Goal: Information Seeking & Learning: Learn about a topic

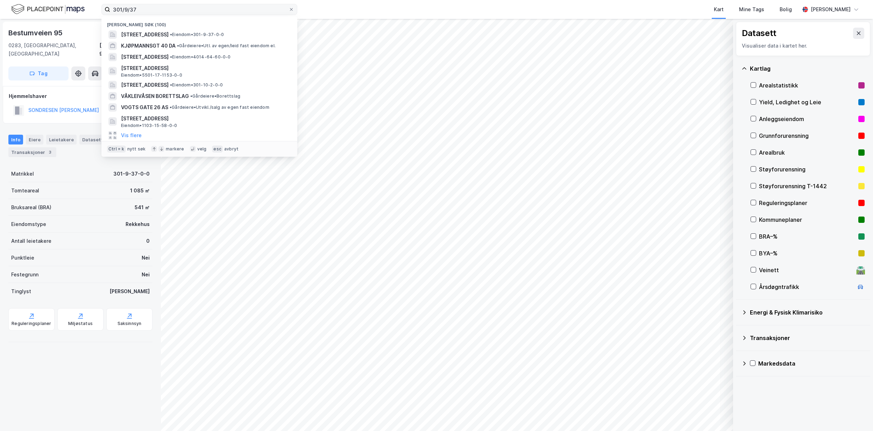
click at [292, 10] on icon at bounding box center [291, 9] width 4 height 4
click at [289, 10] on input "301/9/37" at bounding box center [199, 9] width 178 height 10
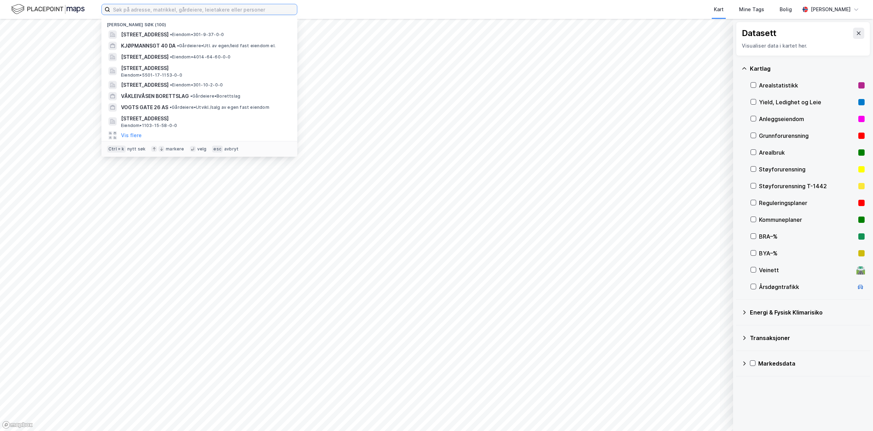
click at [146, 9] on input at bounding box center [203, 9] width 187 height 10
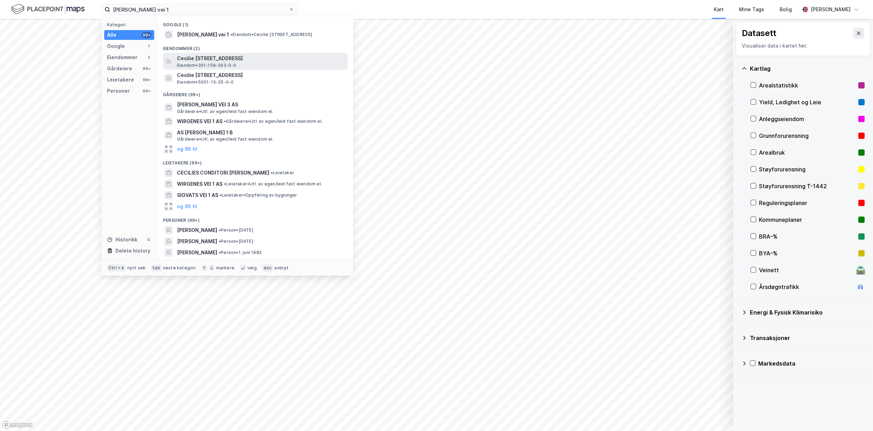
click at [288, 66] on div "Cecilie [STREET_ADDRESS] Eiendom • 301-159-293-0-0" at bounding box center [261, 61] width 169 height 14
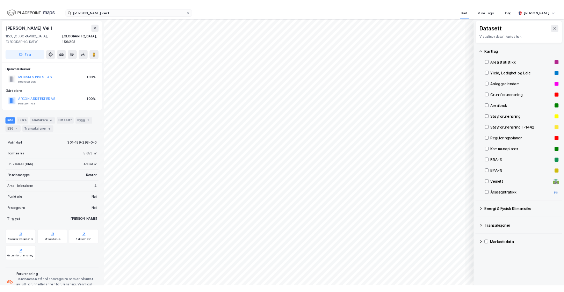
scroll to position [0, 0]
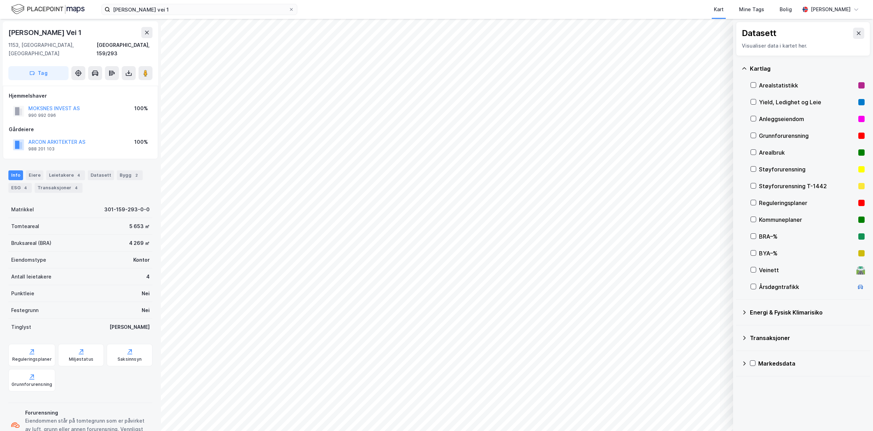
drag, startPoint x: 85, startPoint y: 34, endPoint x: 9, endPoint y: 31, distance: 76.6
click at [9, 31] on div "[PERSON_NAME] Vei 1" at bounding box center [45, 32] width 74 height 11
copy div "[PERSON_NAME] Vei 1"
click at [98, 38] on div "[PERSON_NAME] Vei 1" at bounding box center [80, 32] width 144 height 11
drag, startPoint x: 88, startPoint y: 34, endPoint x: 8, endPoint y: 32, distance: 80.5
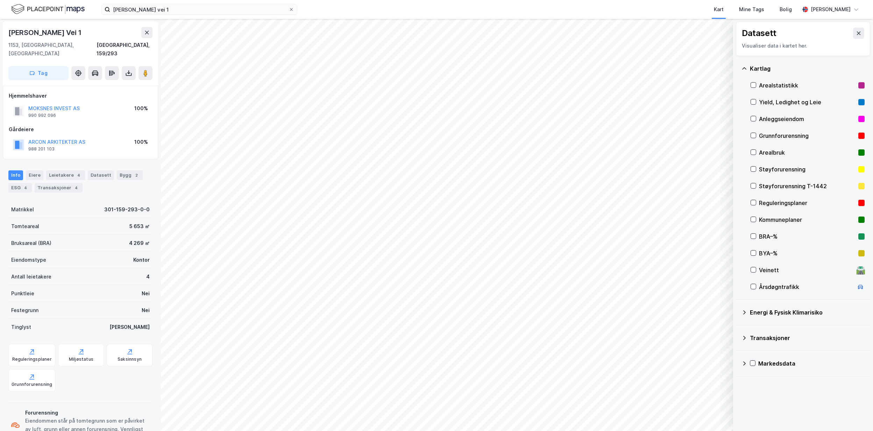
click at [8, 32] on div "Cecilie [STREET_ADDRESS]" at bounding box center [80, 53] width 155 height 64
copy div "[PERSON_NAME] Vei 1"
click at [27, 346] on div "Reguleringsplaner" at bounding box center [31, 355] width 47 height 22
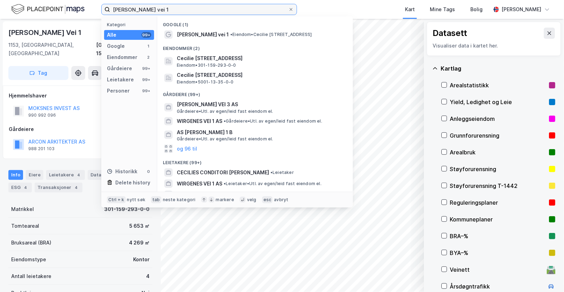
drag, startPoint x: 170, startPoint y: 10, endPoint x: 99, endPoint y: 24, distance: 72.2
click at [99, 24] on div "[PERSON_NAME] vei 1 Kategori Alle 99+ Google 1 Eiendommer 2 Gårdeiere 99+ Leiet…" at bounding box center [282, 146] width 564 height 292
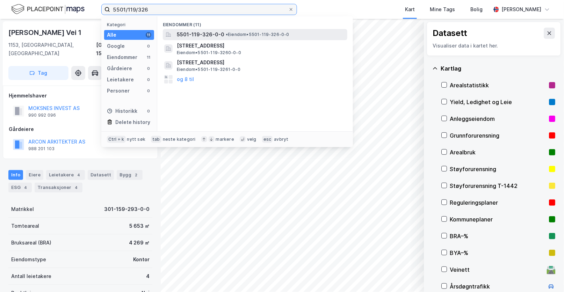
type input "5501/119/326"
click at [184, 33] on span "5501-119-326-0-0" at bounding box center [201, 34] width 48 height 8
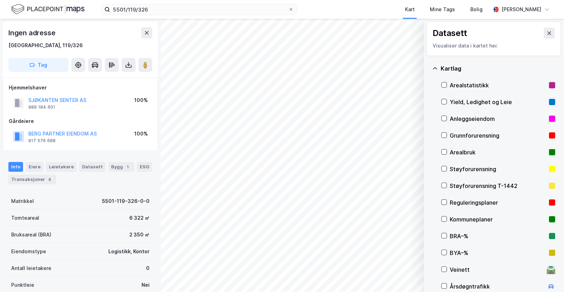
scroll to position [0, 0]
click at [115, 171] on div "Bygg 1" at bounding box center [121, 167] width 26 height 10
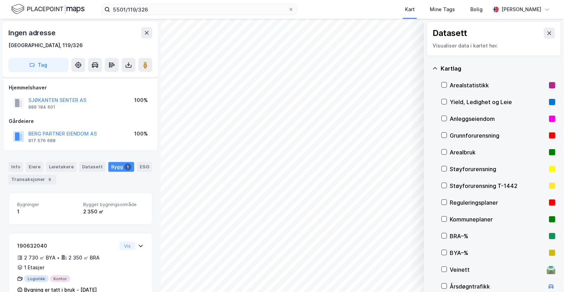
scroll to position [20, 0]
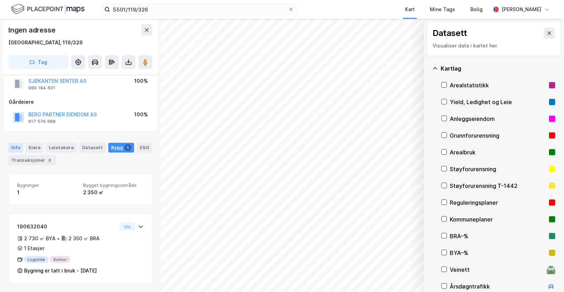
click at [17, 145] on div "Info" at bounding box center [15, 148] width 15 height 10
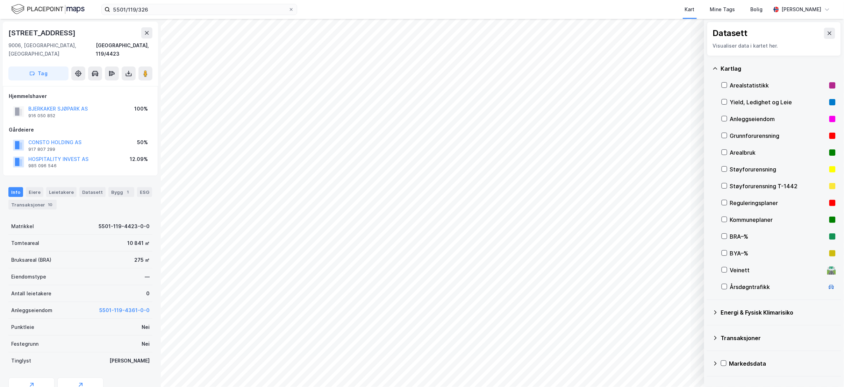
scroll to position [0, 0]
drag, startPoint x: 73, startPoint y: 38, endPoint x: 6, endPoint y: 33, distance: 66.7
click at [6, 33] on div "[STREET_ADDRESS]" at bounding box center [80, 53] width 155 height 64
copy div "[STREET_ADDRESS]"
click at [52, 187] on div "Leietakere" at bounding box center [61, 192] width 30 height 10
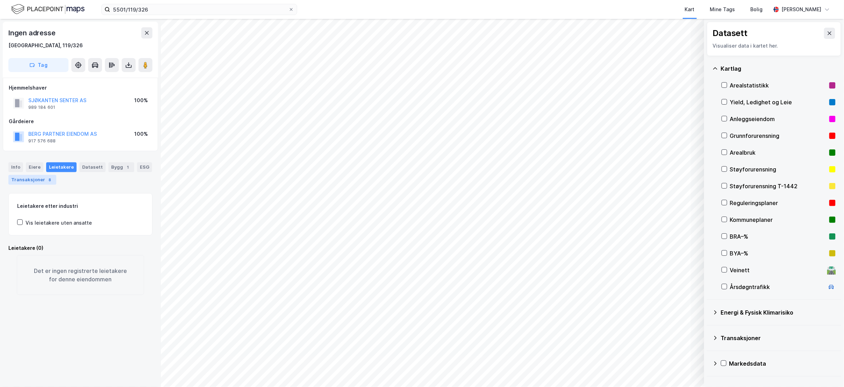
click at [54, 181] on div "8" at bounding box center [50, 179] width 7 height 7
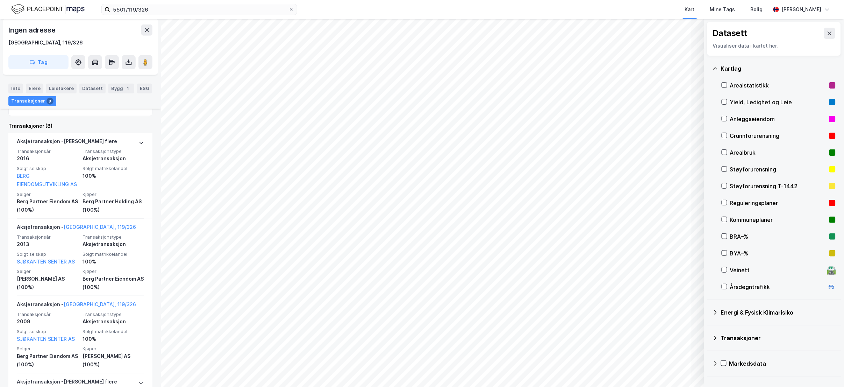
scroll to position [45, 0]
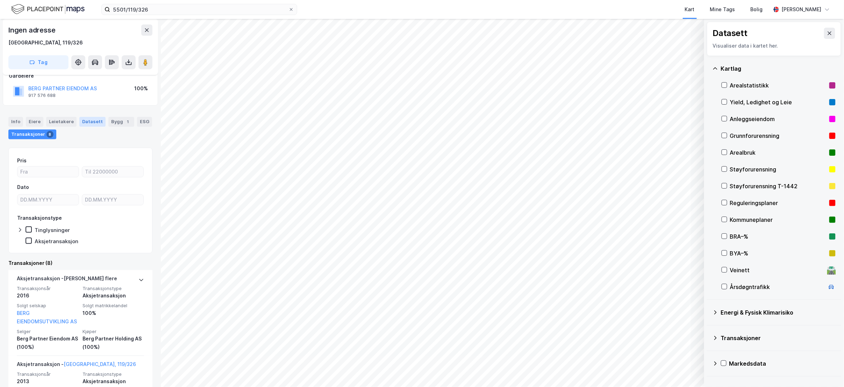
click at [87, 117] on div "Datasett" at bounding box center [92, 122] width 26 height 10
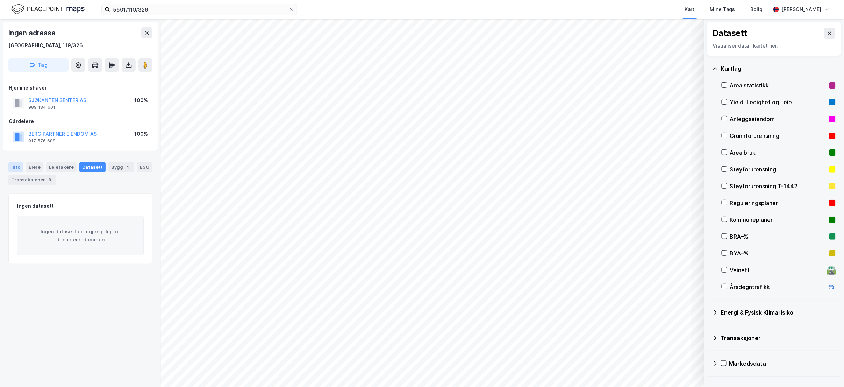
click at [13, 164] on div "Info" at bounding box center [15, 167] width 15 height 10
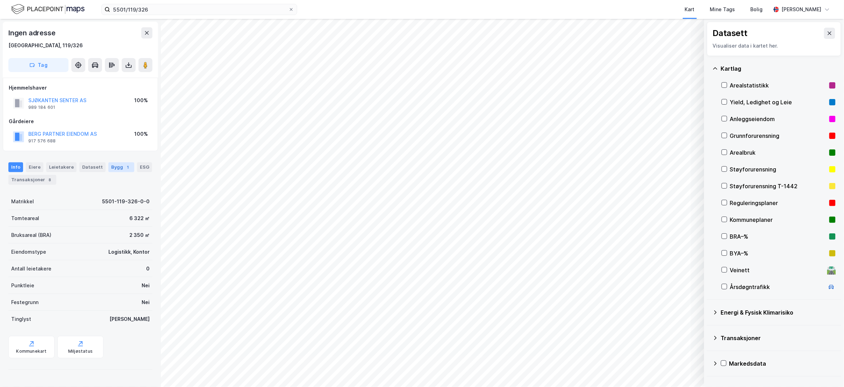
click at [125, 166] on div "1" at bounding box center [128, 167] width 7 height 7
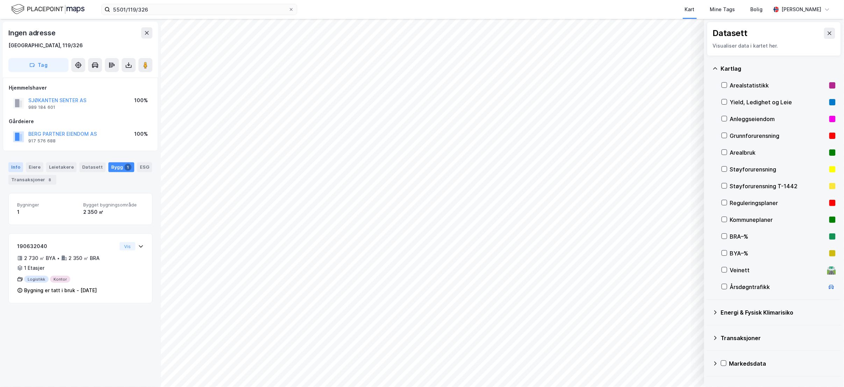
click at [14, 170] on div "Info" at bounding box center [15, 167] width 15 height 10
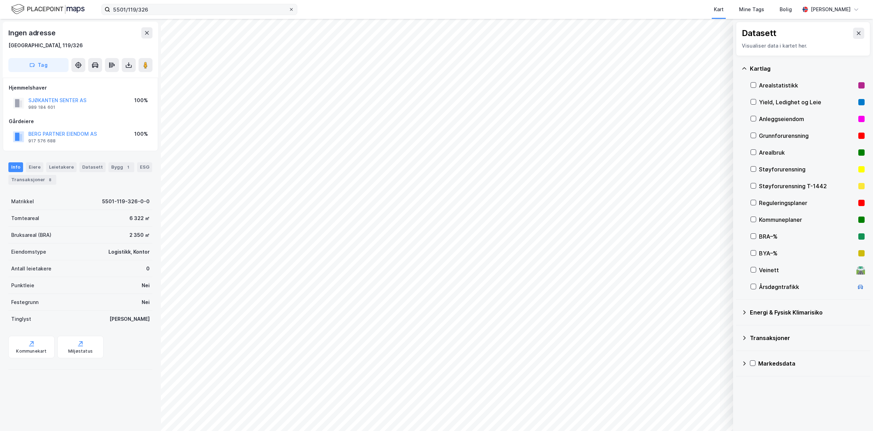
click at [291, 7] on icon at bounding box center [291, 9] width 4 height 4
click at [289, 7] on input "5501/119/326" at bounding box center [199, 9] width 178 height 10
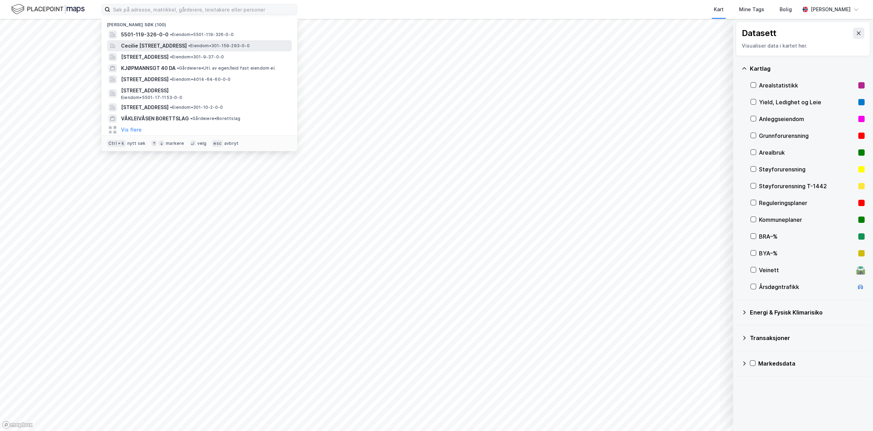
click at [187, 43] on span "Cecilie [STREET_ADDRESS]" at bounding box center [154, 46] width 66 height 8
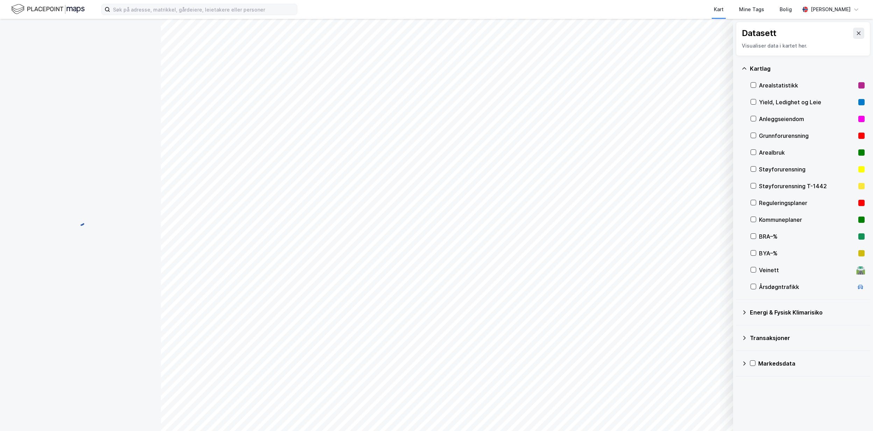
scroll to position [20, 0]
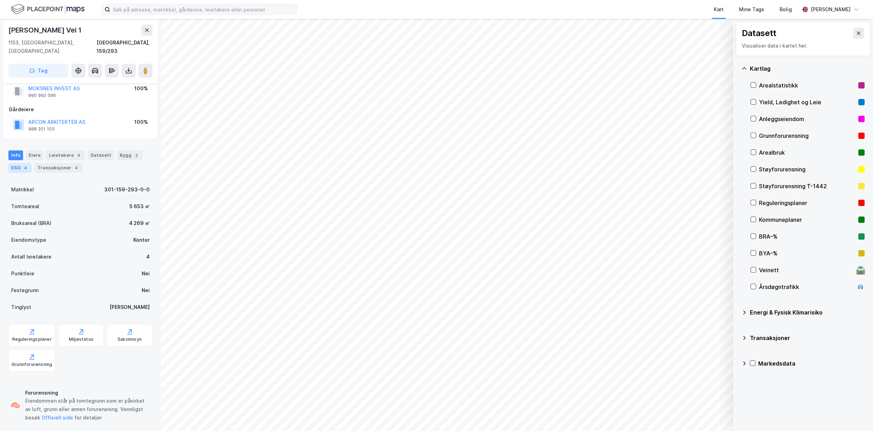
click at [10, 163] on div "ESG 4" at bounding box center [19, 168] width 23 height 10
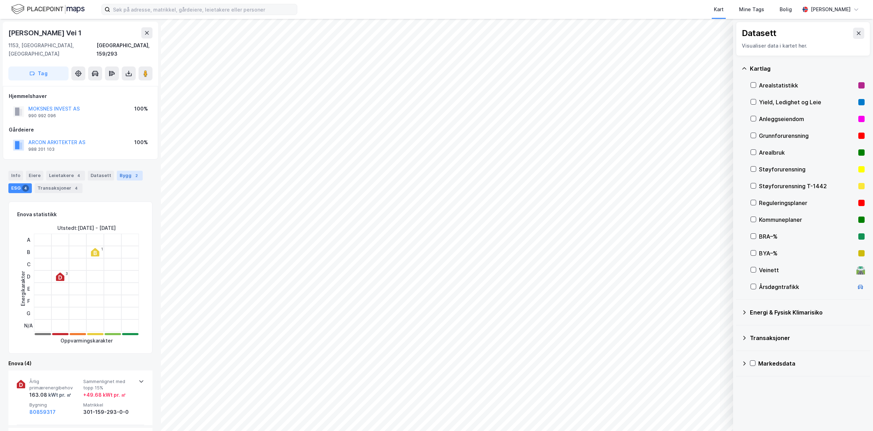
click at [133, 172] on div "2" at bounding box center [136, 175] width 7 height 7
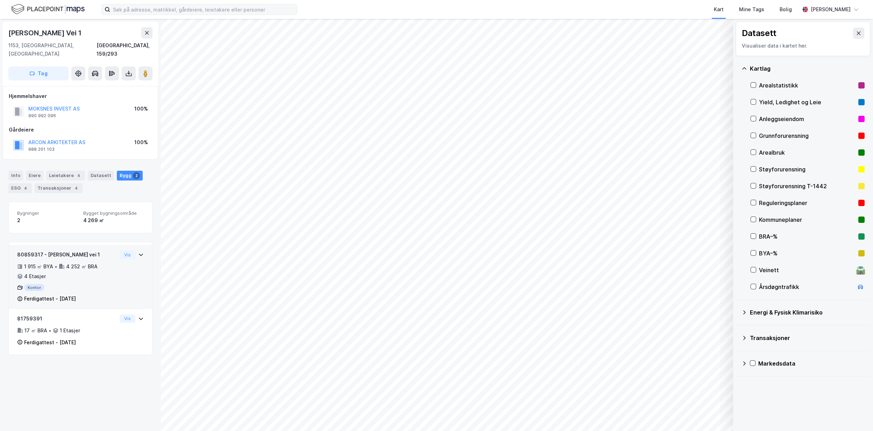
click at [90, 270] on div "1 915 ㎡ BYA • 4 252 ㎡ BRA • 4 Etasjer" at bounding box center [67, 271] width 100 height 18
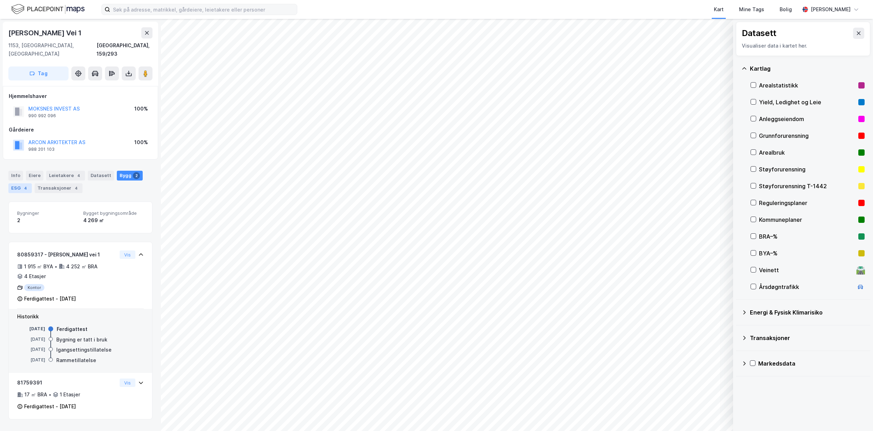
click at [24, 183] on div "ESG 4" at bounding box center [19, 188] width 23 height 10
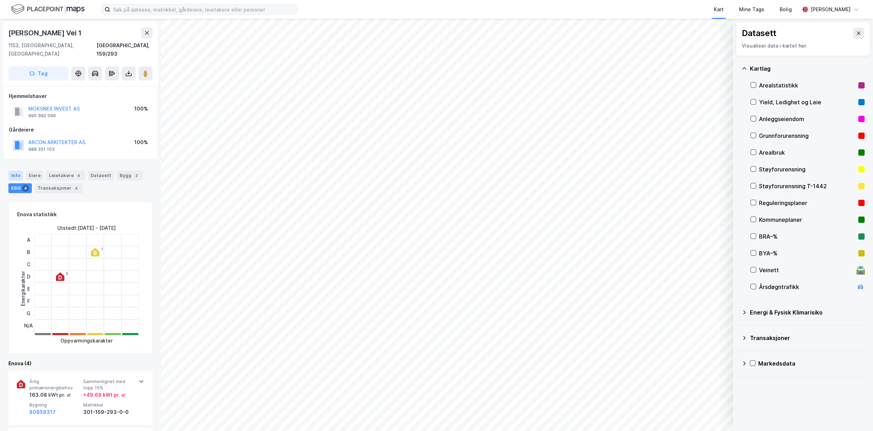
click at [12, 171] on div "Info" at bounding box center [15, 176] width 15 height 10
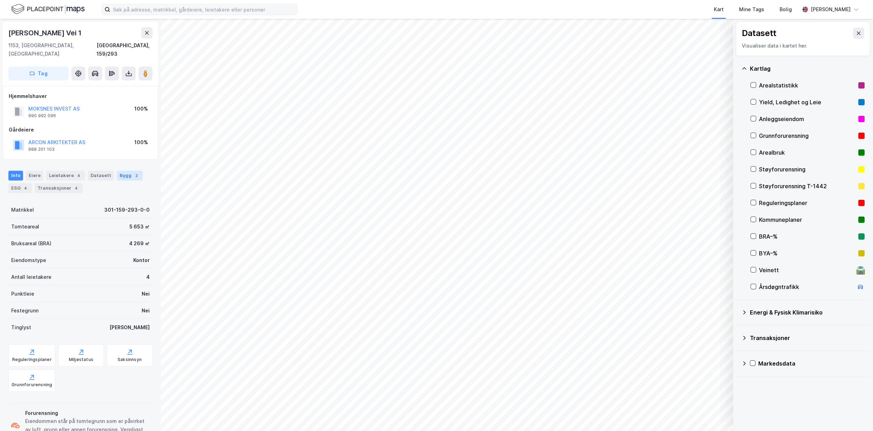
click at [133, 172] on div "2" at bounding box center [136, 175] width 7 height 7
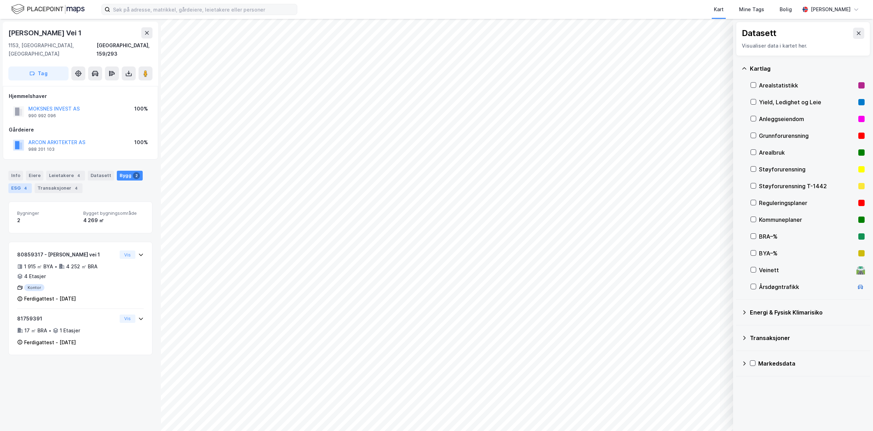
click at [15, 183] on div "ESG 4" at bounding box center [19, 188] width 23 height 10
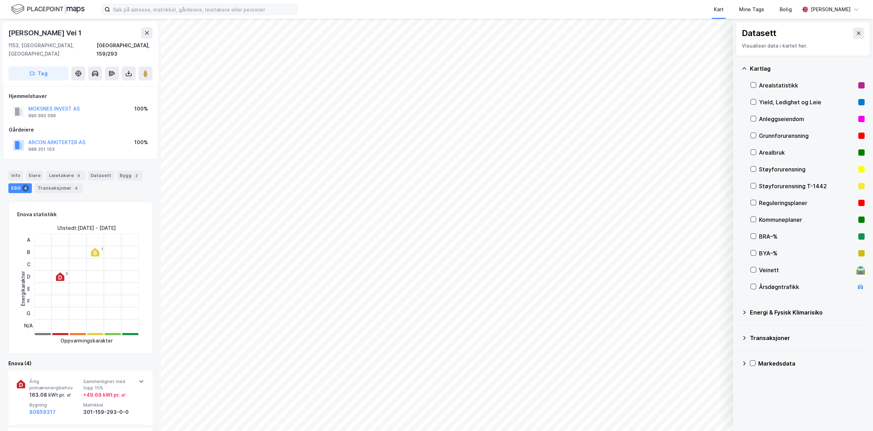
scroll to position [248, 0]
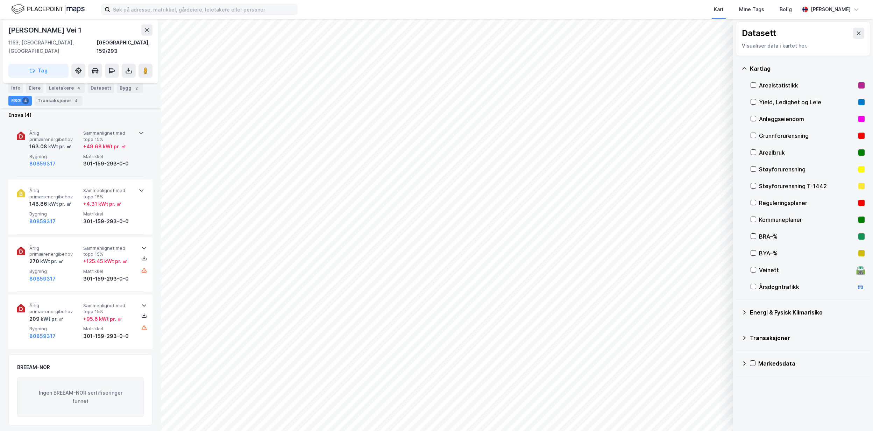
click at [134, 143] on div "Årlig primærenergibehov 163.08 kWt pr. ㎡ Sammenlignet med topp 15% + 49.68 kWt …" at bounding box center [80, 149] width 127 height 55
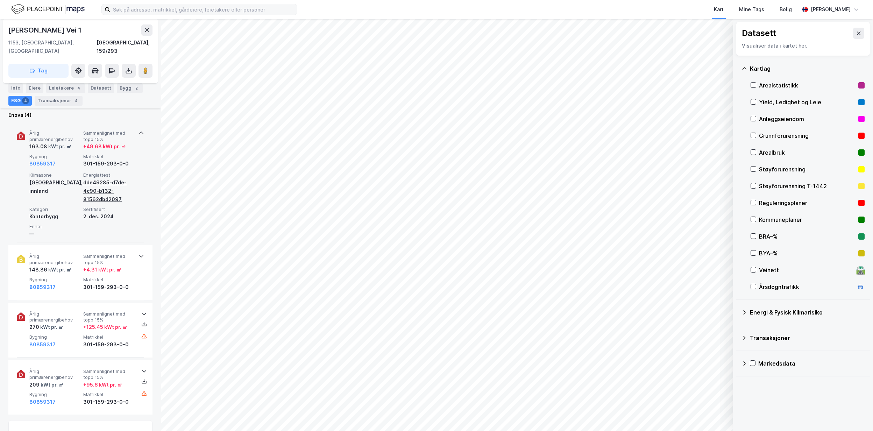
click at [103, 182] on div "dde49285-d7de-4c90-b132-81562dbd2097" at bounding box center [108, 190] width 51 height 25
click at [136, 252] on div "Årlig primærenergibehov 148.86 kWt pr. ㎡ Sammenlignet med topp 15% + 4.31 kWt p…" at bounding box center [80, 272] width 127 height 55
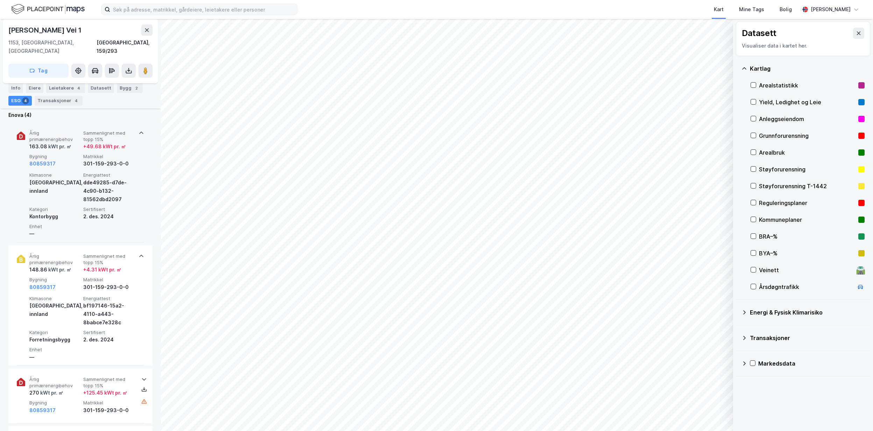
scroll to position [0, 0]
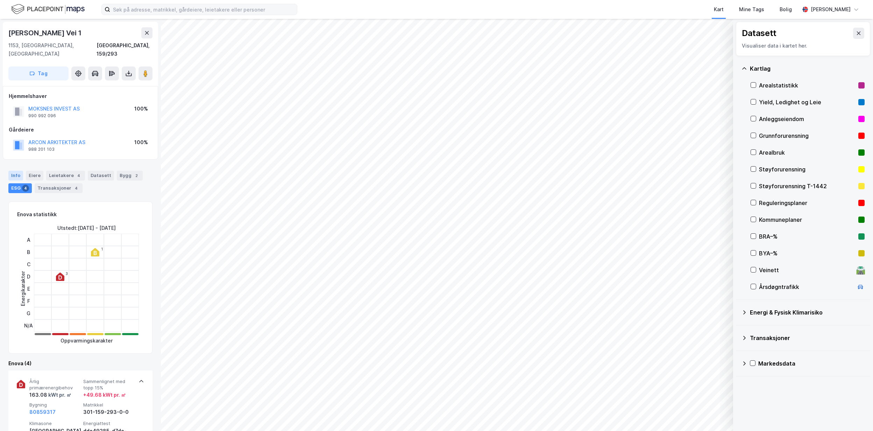
click at [16, 171] on div "Info" at bounding box center [15, 176] width 15 height 10
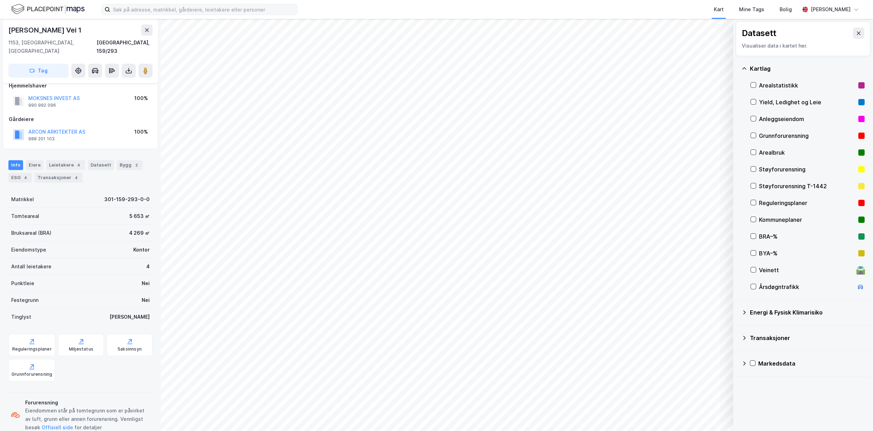
scroll to position [20, 0]
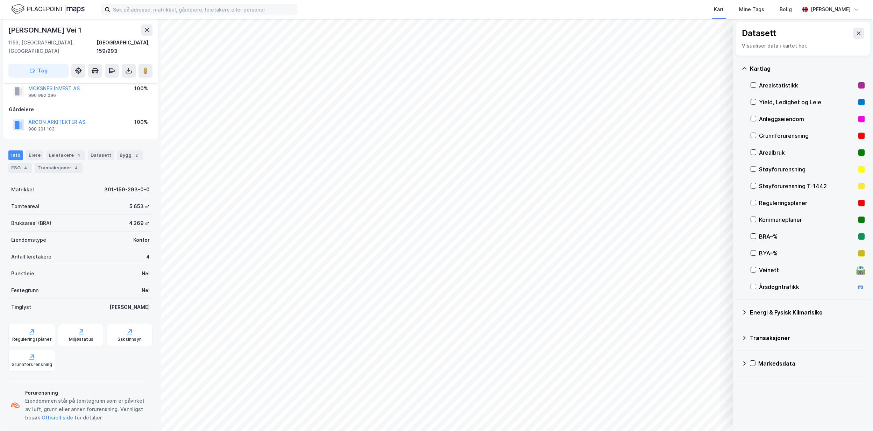
drag, startPoint x: 94, startPoint y: 31, endPoint x: 5, endPoint y: 31, distance: 89.2
click at [5, 31] on div "Cecilie [STREET_ADDRESS]" at bounding box center [80, 51] width 155 height 64
copy div "[PERSON_NAME] Vei 1"
click at [69, 336] on div "Miljøstatus" at bounding box center [81, 339] width 24 height 6
click at [63, 150] on div "Leietakere 4" at bounding box center [65, 155] width 39 height 10
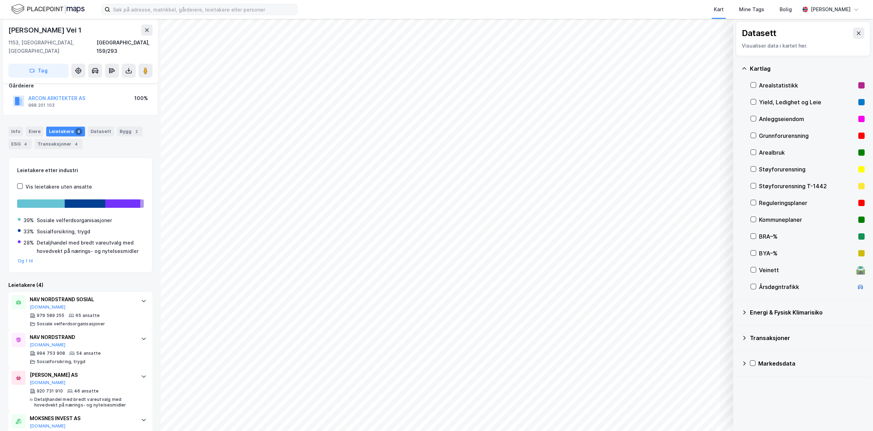
scroll to position [63, 0]
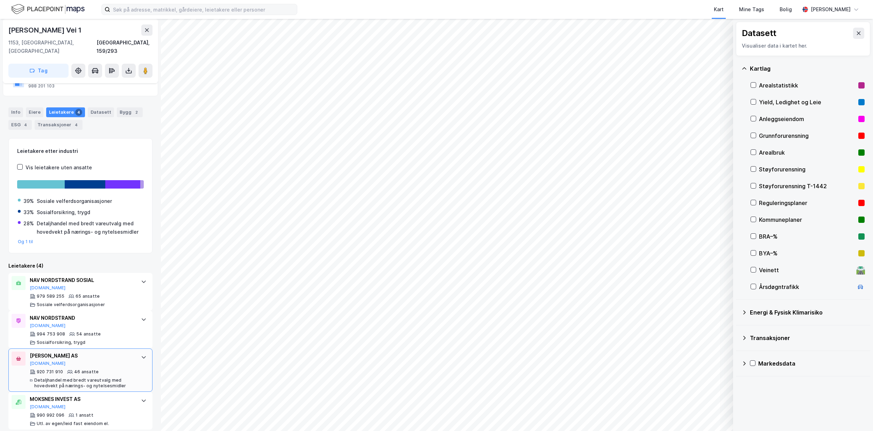
click at [64, 360] on div "[PERSON_NAME] AS [DOMAIN_NAME] 920 731 910 46 ansatte Detaljhandel med bredt va…" at bounding box center [82, 369] width 104 height 37
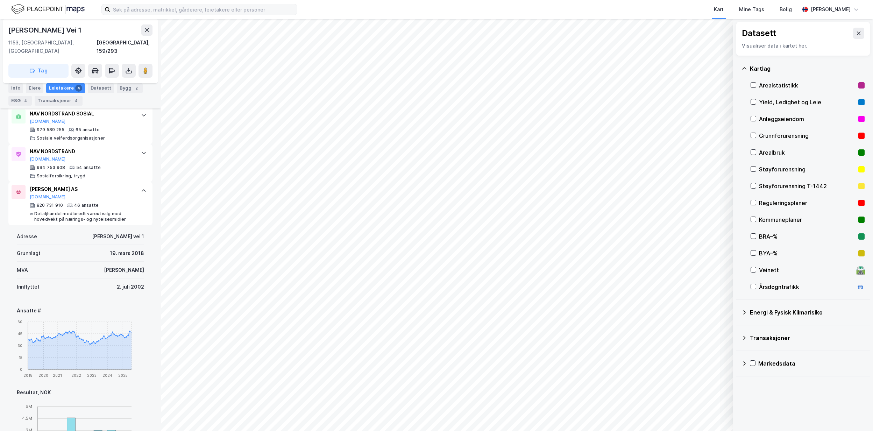
scroll to position [420, 0]
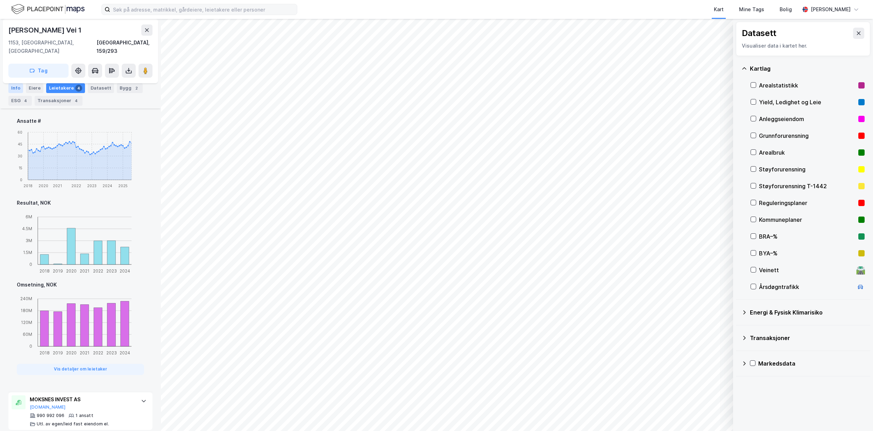
click at [13, 87] on div "Info" at bounding box center [15, 88] width 15 height 10
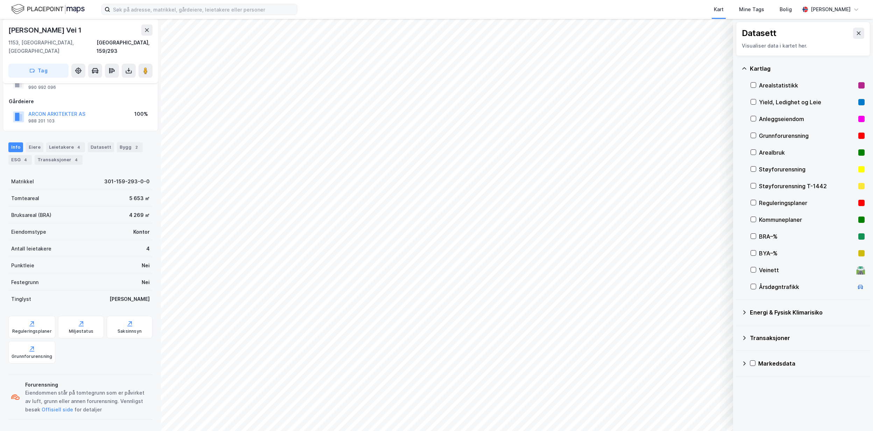
scroll to position [20, 0]
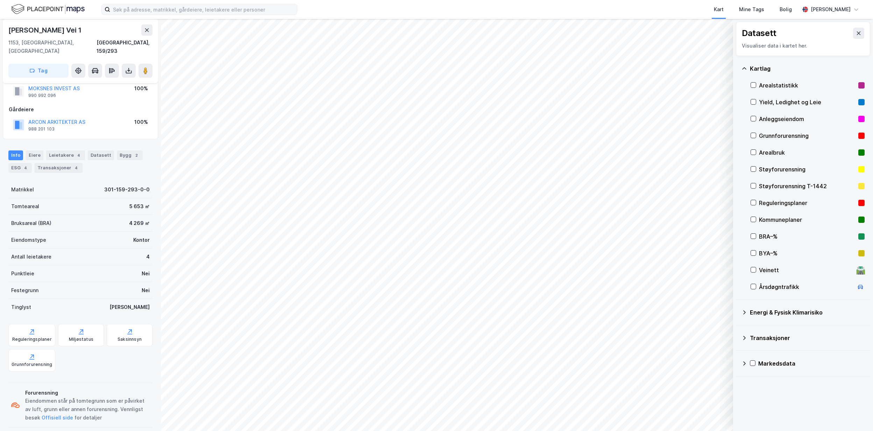
click at [771, 94] on div "Yield, Ledighet og Leie" at bounding box center [808, 102] width 114 height 17
click at [776, 101] on div "Yield, Ledighet og Leie" at bounding box center [807, 102] width 97 height 8
click at [712, 411] on button "Vis" at bounding box center [697, 412] width 58 height 11
click at [773, 86] on div "Arealstatistikk" at bounding box center [807, 85] width 97 height 8
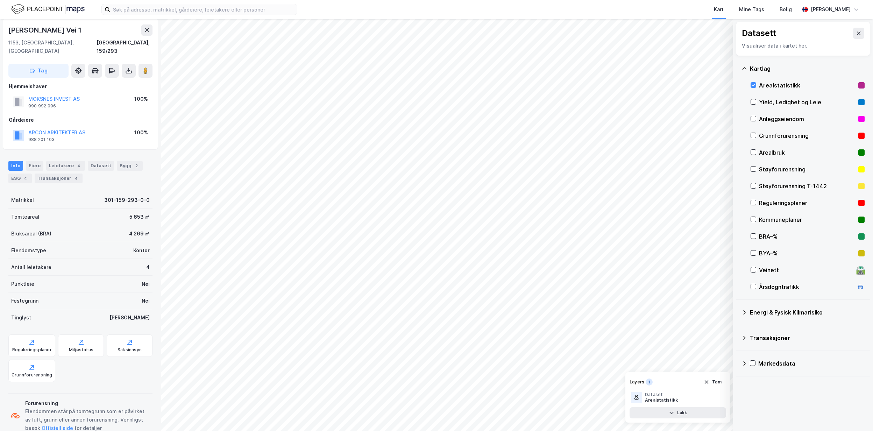
scroll to position [0, 0]
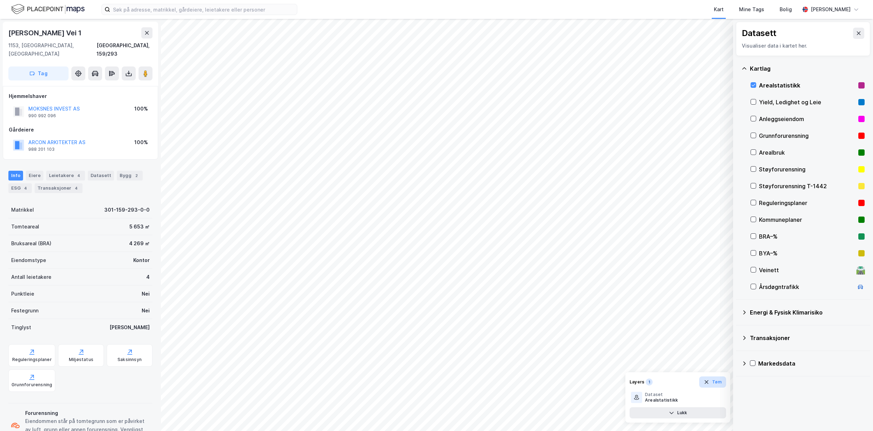
click at [721, 383] on button "Tøm" at bounding box center [712, 381] width 27 height 11
click at [468, 431] on html "Kart Mine Tags Bolig [PERSON_NAME] © Mapbox © OpenStreetMap Improve this map © …" at bounding box center [436, 215] width 873 height 431
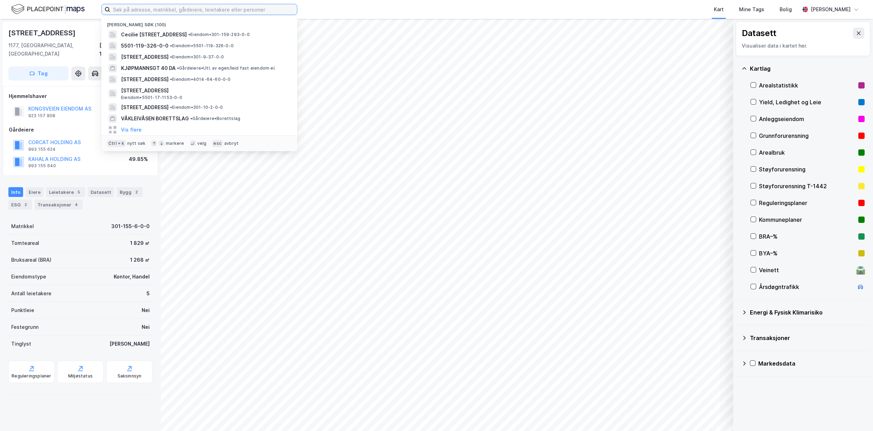
click at [164, 9] on input at bounding box center [203, 9] width 187 height 10
click at [174, 35] on span "Cecilie [STREET_ADDRESS]" at bounding box center [154, 34] width 66 height 8
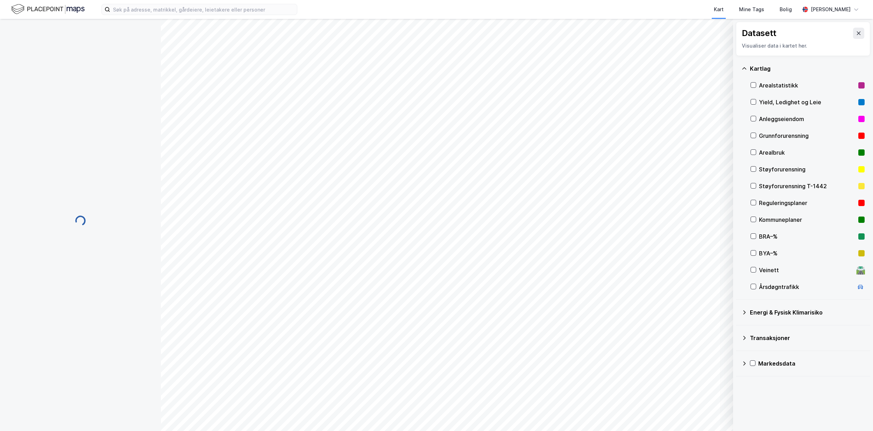
scroll to position [1, 0]
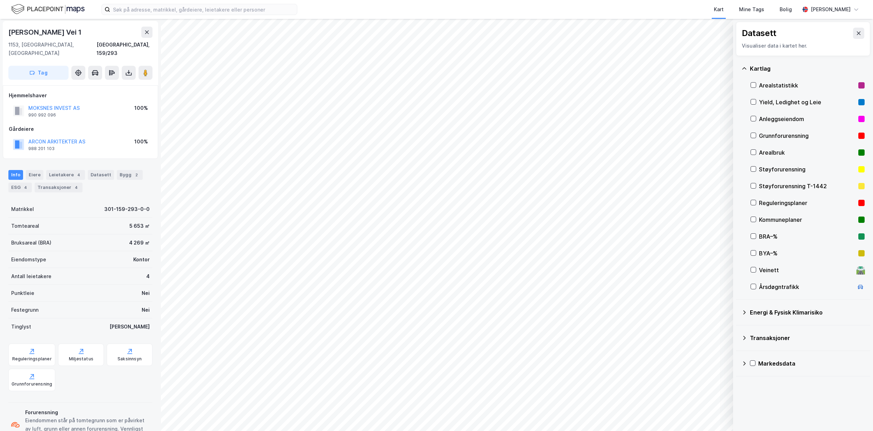
drag, startPoint x: 90, startPoint y: 31, endPoint x: 10, endPoint y: 34, distance: 79.5
click at [10, 34] on div "[PERSON_NAME] Vei 1" at bounding box center [80, 32] width 144 height 11
copy div "[PERSON_NAME] Vei 1"
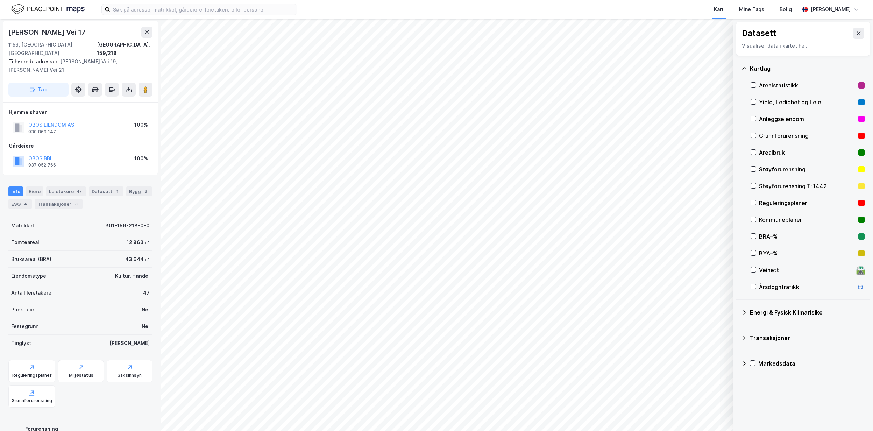
scroll to position [1, 0]
click at [442, 0] on html "Kart Mine Tags Bolig [PERSON_NAME] © Mapbox © OpenStreetMap Improve this map © …" at bounding box center [436, 215] width 873 height 431
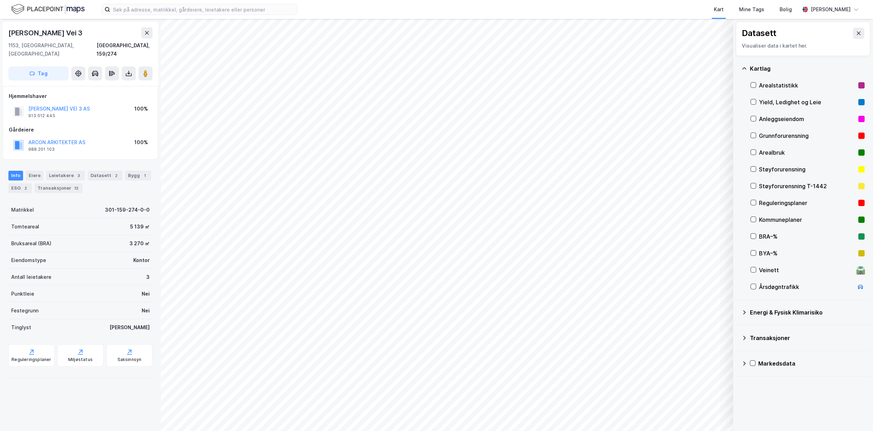
click at [157, 232] on div "© Mapbox © OpenStreetMap Improve this map © Maxar Datasett Visualiser data i ka…" at bounding box center [436, 225] width 873 height 412
drag, startPoint x: 96, startPoint y: 36, endPoint x: -3, endPoint y: 31, distance: 98.8
click at [0, 31] on html "Kart Mine Tags Bolig [PERSON_NAME] © Mapbox © OpenStreetMap Improve this map © …" at bounding box center [436, 215] width 873 height 431
click at [681, 14] on div "Kart Mine Tags Bolig" at bounding box center [565, 9] width 469 height 19
drag, startPoint x: 95, startPoint y: 33, endPoint x: 2, endPoint y: 27, distance: 93.6
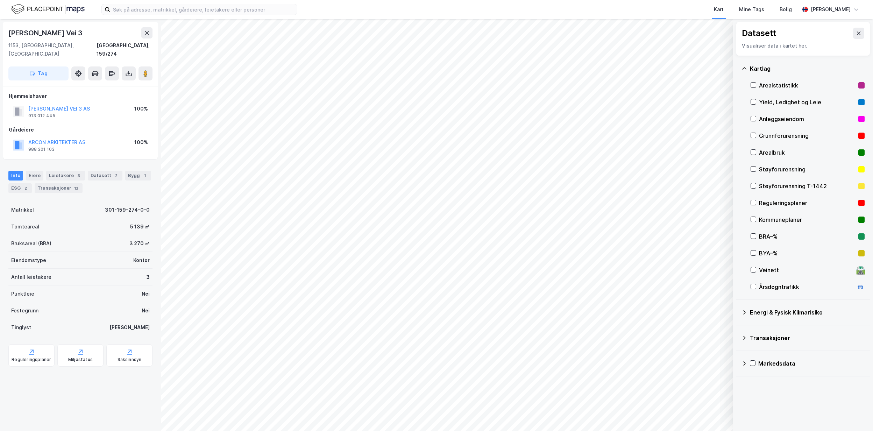
click at [2, 27] on div "[PERSON_NAME] Vei 3 1153, [GEOGRAPHIC_DATA], [GEOGRAPHIC_DATA], 159/274 Tag Hje…" at bounding box center [80, 225] width 161 height 412
copy div "[PERSON_NAME] Vei 3"
